Goal: Task Accomplishment & Management: Manage account settings

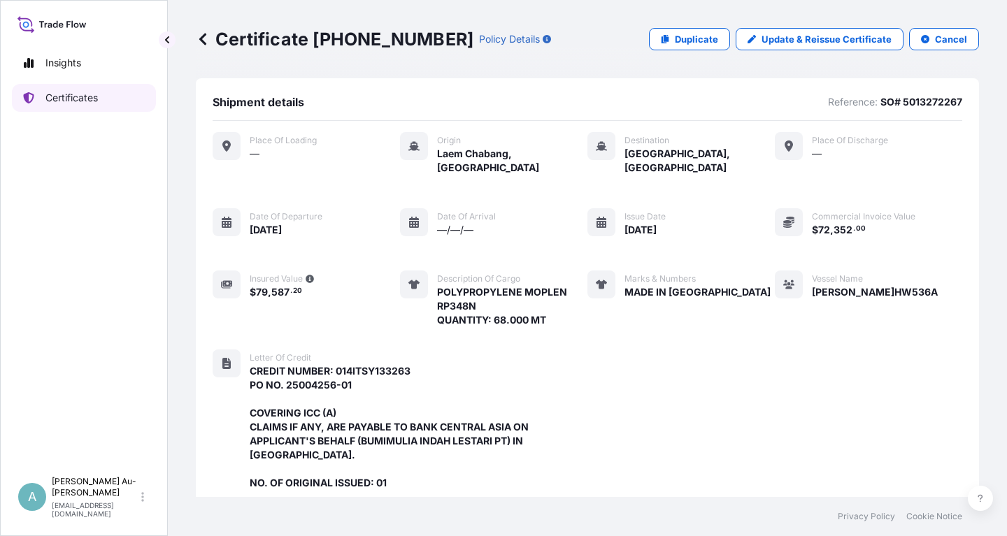
scroll to position [399, 0]
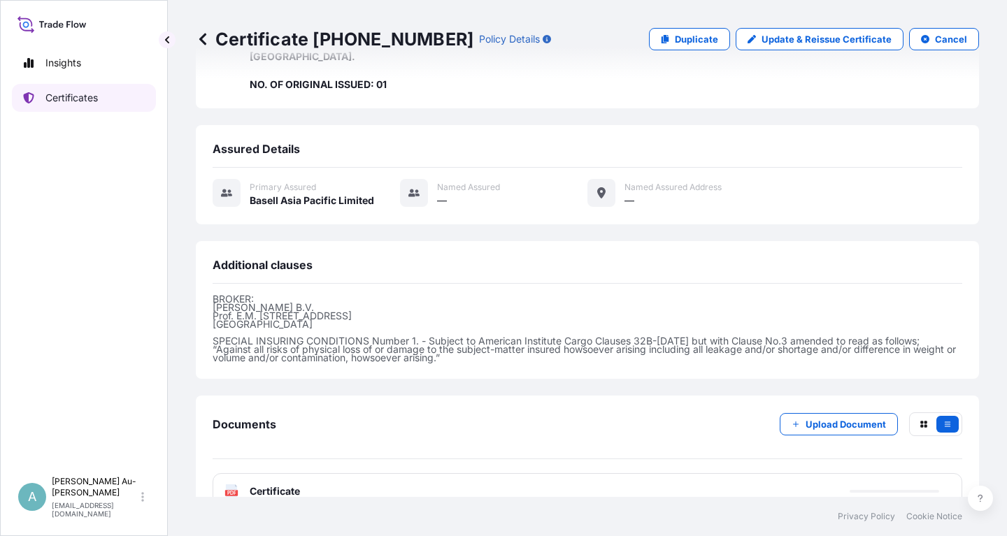
click at [59, 100] on p "Certificates" at bounding box center [71, 98] width 52 height 14
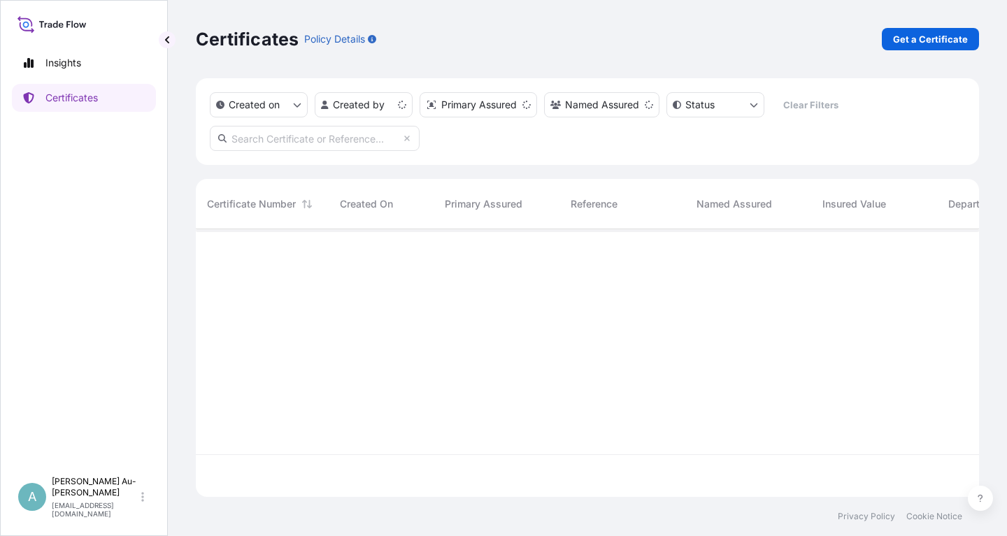
scroll to position [276, 783]
click at [317, 144] on input "text" at bounding box center [315, 138] width 210 height 25
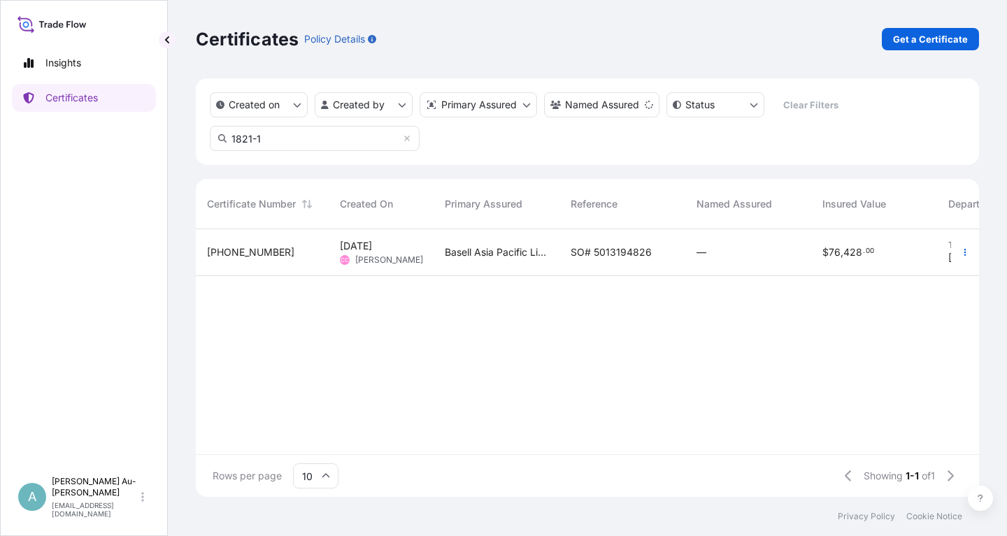
type input "1821-1"
click at [593, 255] on span "SO# 5013194826" at bounding box center [611, 252] width 81 height 14
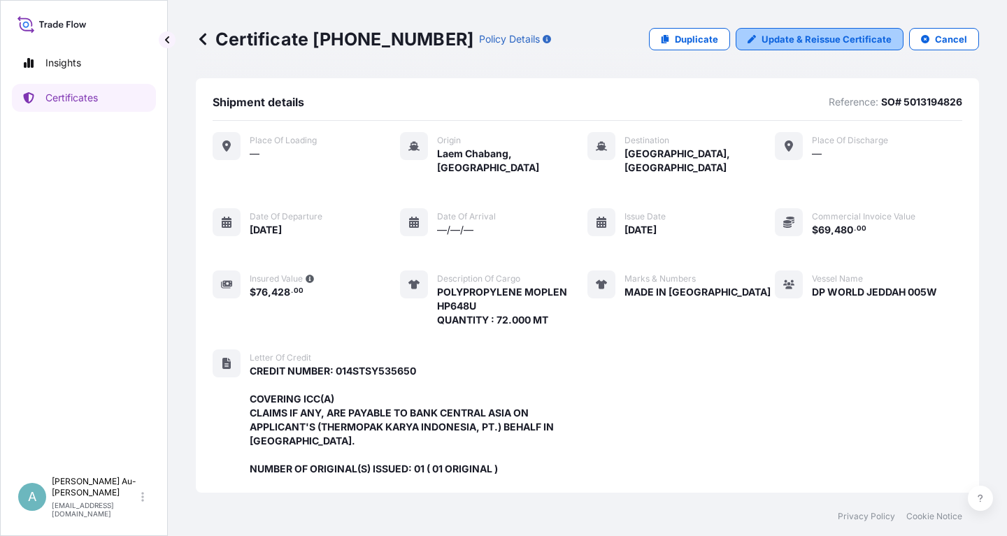
click at [807, 43] on p "Update & Reissue Certificate" at bounding box center [827, 39] width 130 height 14
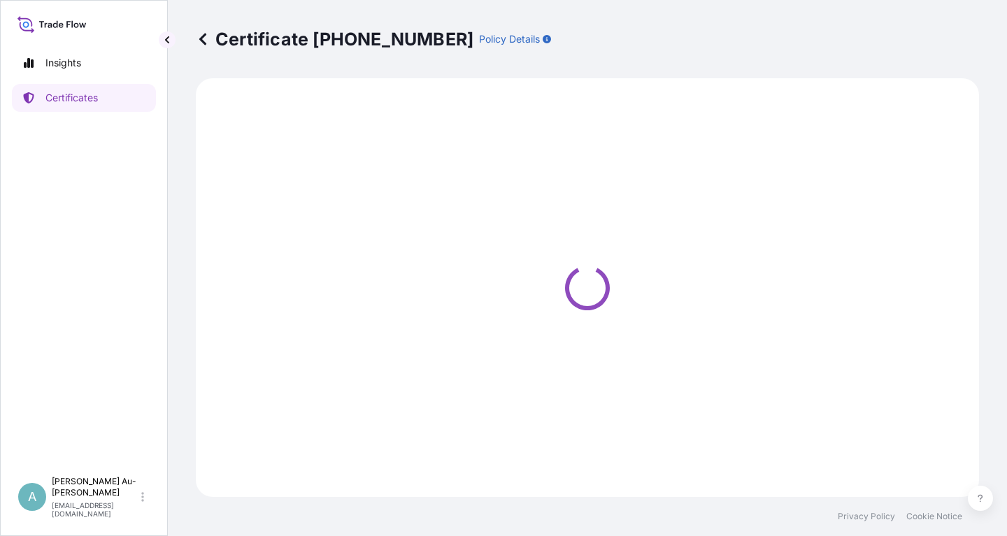
select select "Sea"
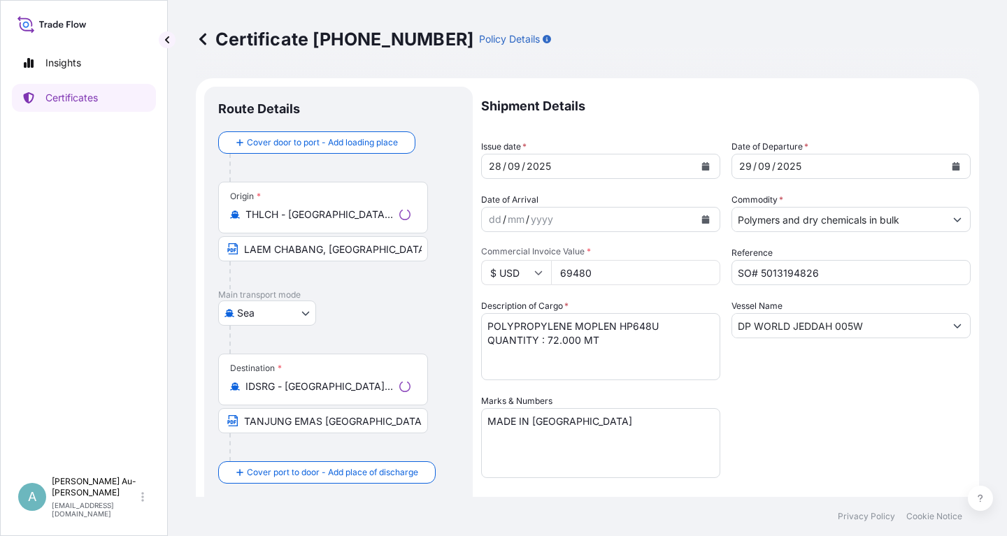
select select "32034"
click at [706, 166] on icon "Calendar" at bounding box center [706, 166] width 8 height 8
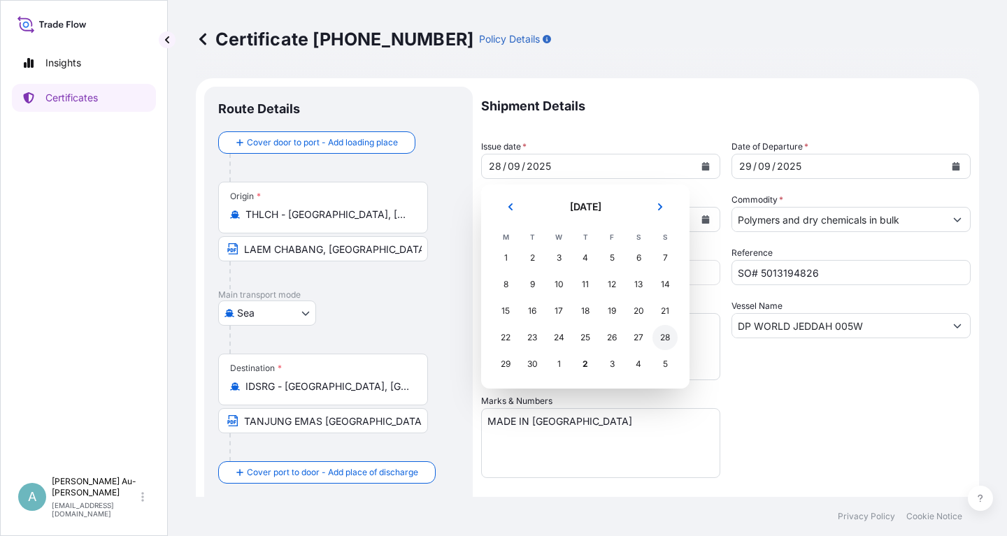
click at [664, 341] on div "28" at bounding box center [664, 337] width 25 height 25
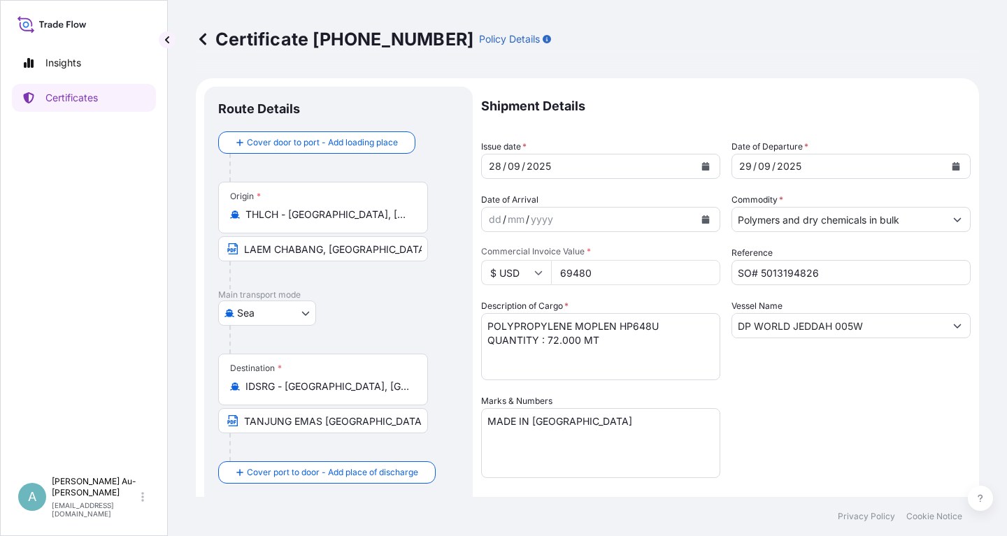
drag, startPoint x: 795, startPoint y: 410, endPoint x: 783, endPoint y: 408, distance: 12.2
click at [794, 410] on div "Shipment Details Issue date * [DATE] Date of Departure * [DATE] Date of Arrival…" at bounding box center [726, 447] width 490 height 720
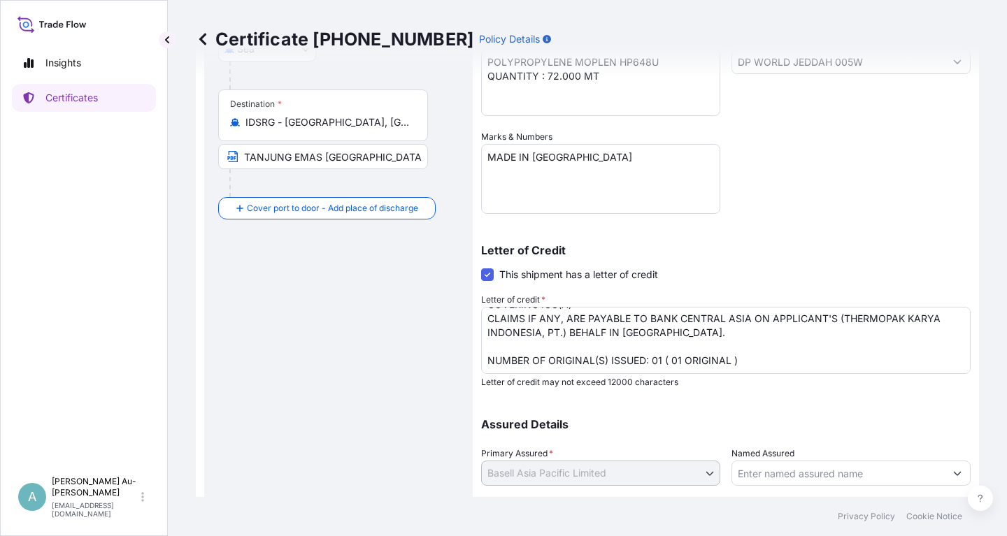
scroll to position [57, 0]
click at [744, 345] on textarea "CREDIT NUMBER: 014STSY535650 COVERING ICC(A) CLAIMS IF ANY, ARE PAYABLE TO BANK…" at bounding box center [726, 340] width 490 height 67
click at [743, 343] on textarea "CREDIT NUMBER: 014STSY535650 COVERING ICC(A) CLAIMS IF ANY, ARE PAYABLE TO BANK…" at bounding box center [726, 340] width 490 height 67
type textarea "CREDIT NUMBER: 014STSY535650 COVERING ICC(A) CLAIMS IF ANY, ARE PAYABLE TO BANK…"
click at [292, 159] on input "TANJUNG EMAS [GEOGRAPHIC_DATA] [GEOGRAPHIC_DATA]" at bounding box center [323, 156] width 210 height 25
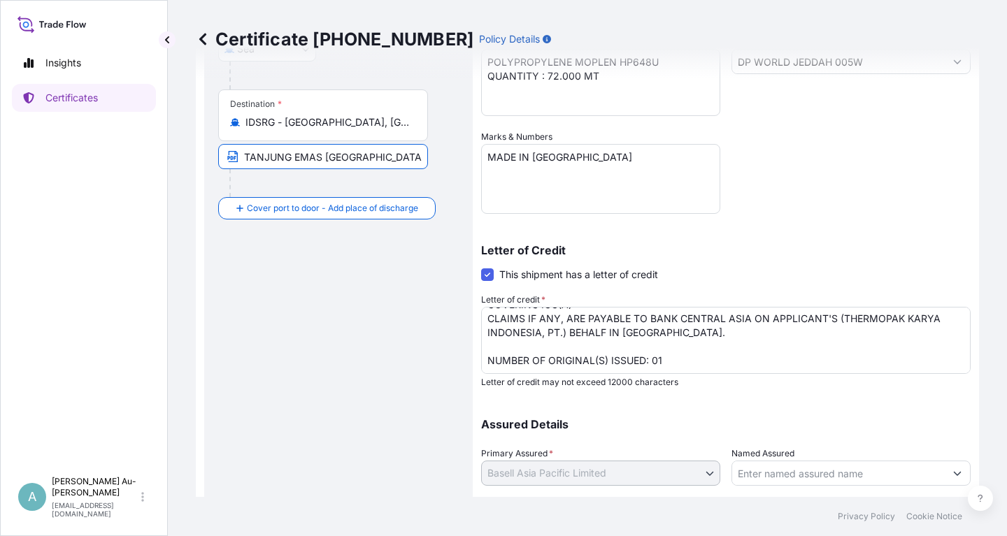
click at [242, 161] on input "TANJUNG EMAS [GEOGRAPHIC_DATA] [GEOGRAPHIC_DATA]" at bounding box center [323, 156] width 210 height 25
click at [264, 162] on input "Text to appear on certificate" at bounding box center [323, 156] width 210 height 25
paste input "[GEOGRAPHIC_DATA] [GEOGRAPHIC_DATA] [GEOGRAPHIC_DATA]"
type input "[GEOGRAPHIC_DATA] [GEOGRAPHIC_DATA] [GEOGRAPHIC_DATA]"
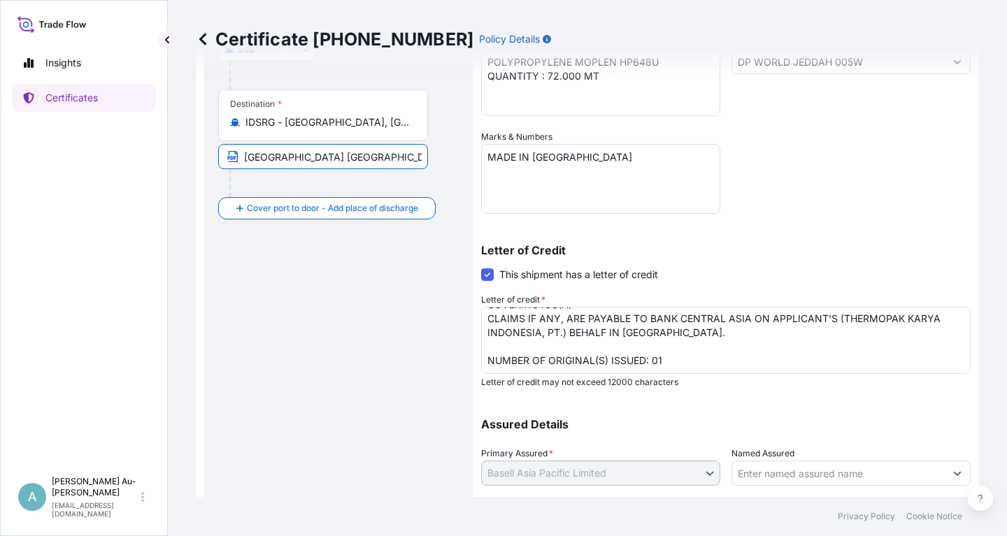
click at [831, 195] on div "Shipment Details Issue date * [DATE] Date of Departure * [DATE] Date of Arrival…" at bounding box center [726, 182] width 490 height 720
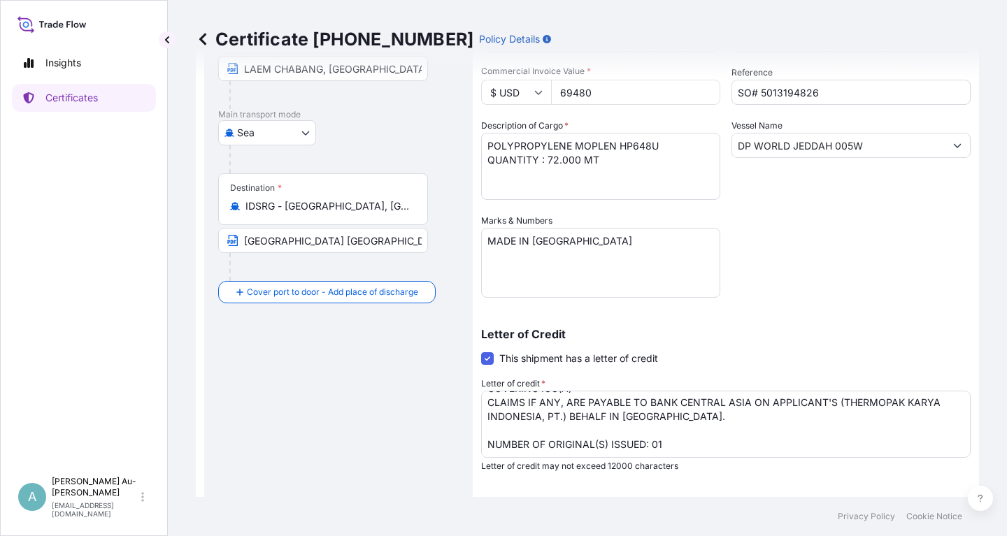
scroll to position [348, 0]
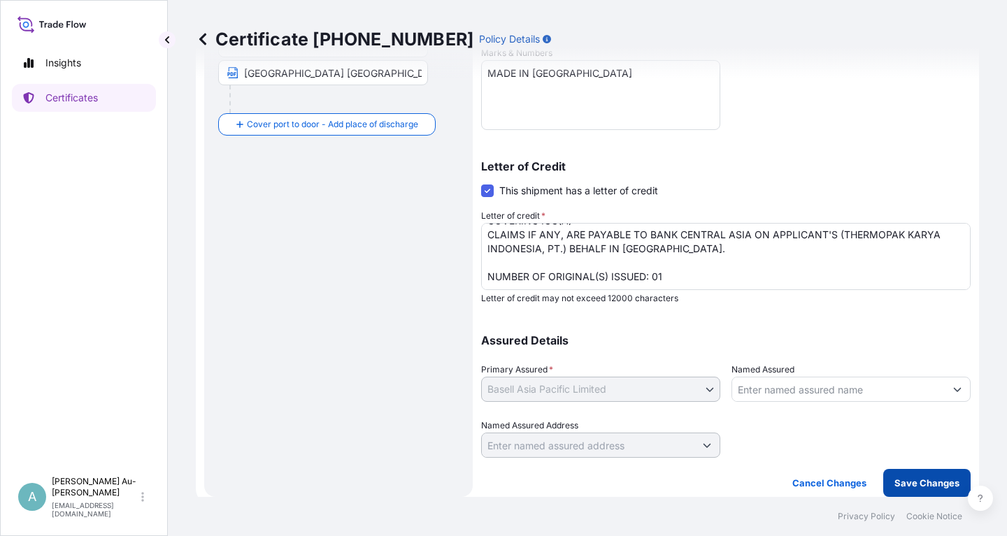
click at [913, 485] on p "Save Changes" at bounding box center [926, 483] width 65 height 14
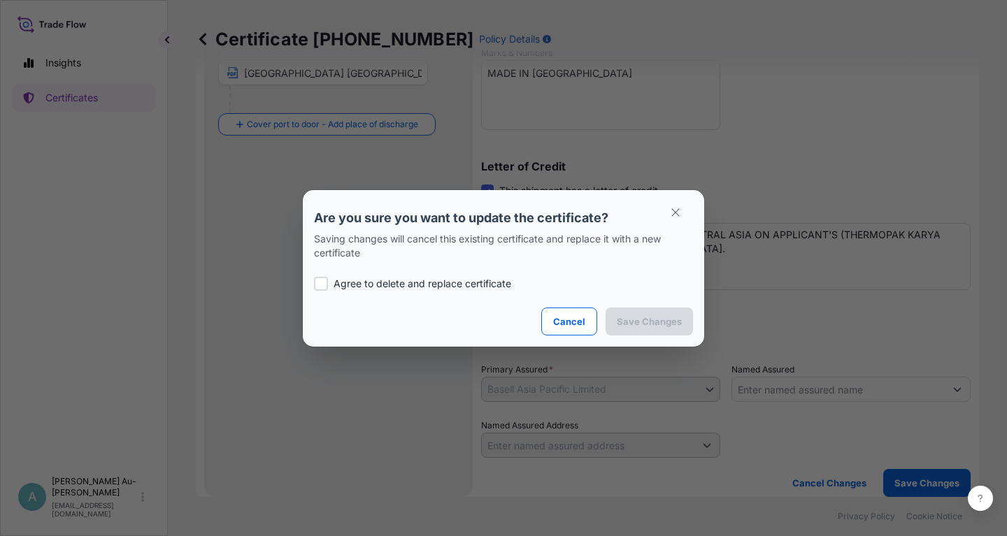
click at [429, 280] on p "Agree to delete and replace certificate" at bounding box center [423, 284] width 178 height 14
checkbox input "true"
click at [629, 320] on p "Save Changes" at bounding box center [649, 322] width 65 height 14
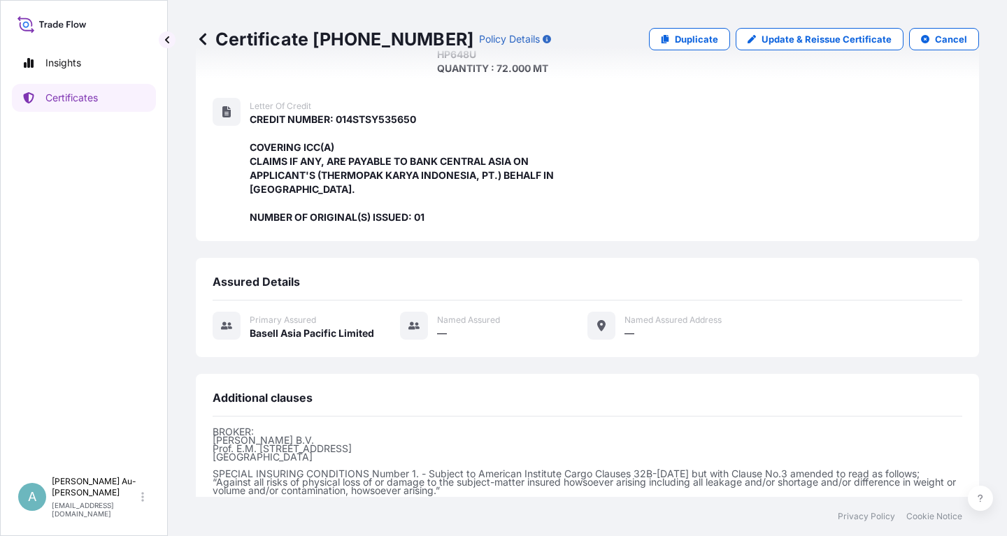
scroll to position [399, 0]
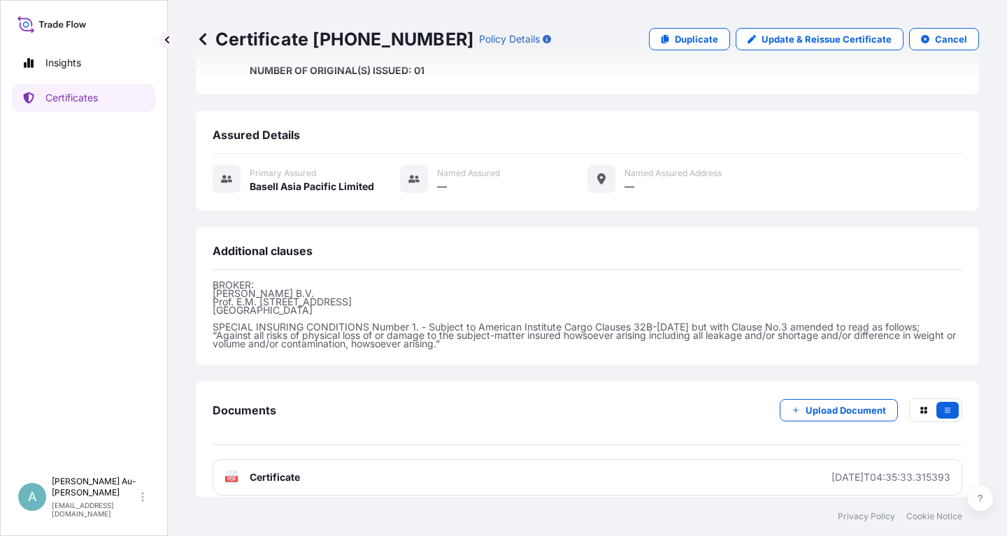
click at [322, 470] on link "PDF Certificate [DATE]T04:35:33.315393" at bounding box center [588, 477] width 750 height 36
